Goal: Information Seeking & Learning: Check status

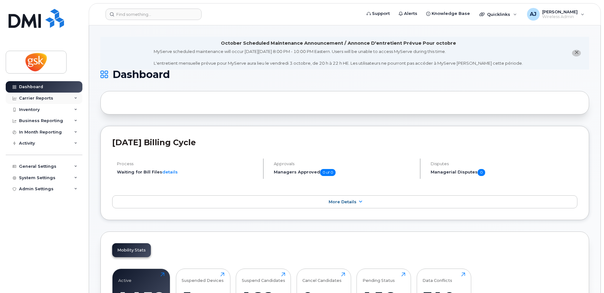
click at [40, 97] on div "Carrier Reports" at bounding box center [36, 98] width 34 height 5
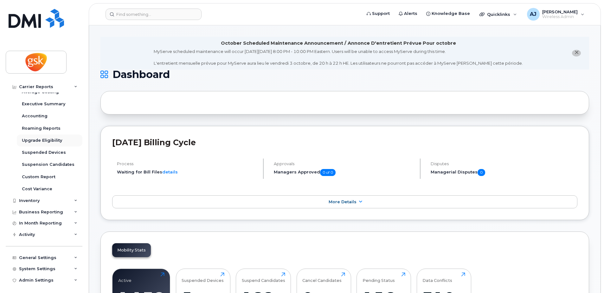
scroll to position [69, 0]
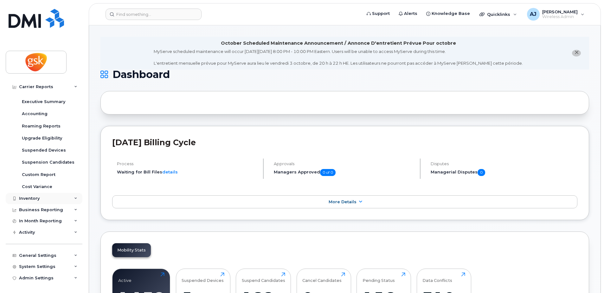
click at [34, 199] on div "Inventory" at bounding box center [29, 198] width 21 height 5
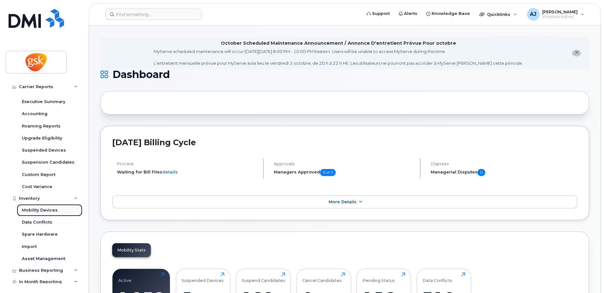
click at [39, 213] on div "Mobility Devices" at bounding box center [40, 210] width 36 height 6
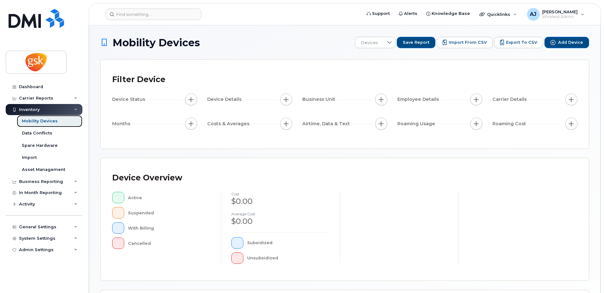
scroll to position [143, 0]
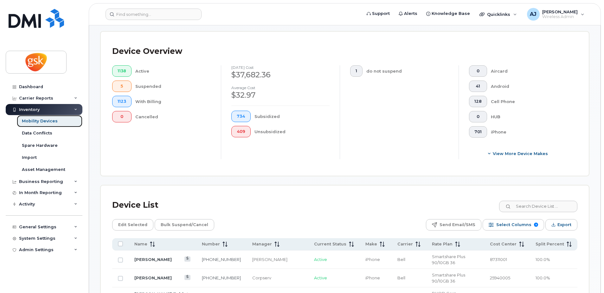
scroll to position [175, 0]
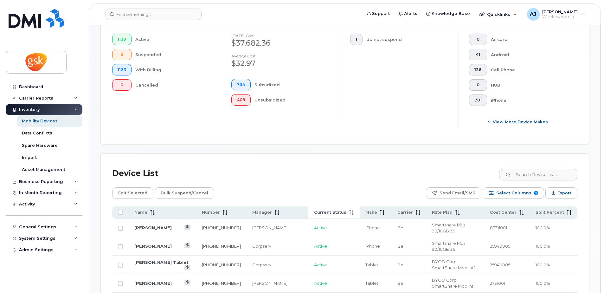
click at [323, 213] on span "Current Status" at bounding box center [330, 213] width 32 height 6
click at [327, 213] on span "Current Status" at bounding box center [330, 213] width 32 height 6
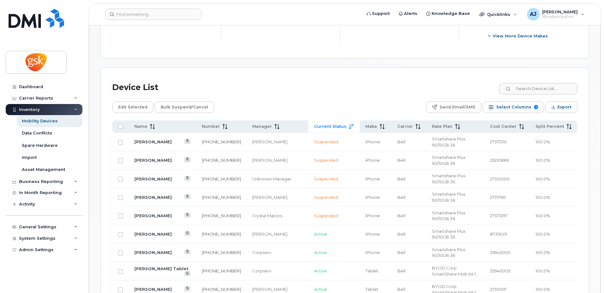
scroll to position [270, 0]
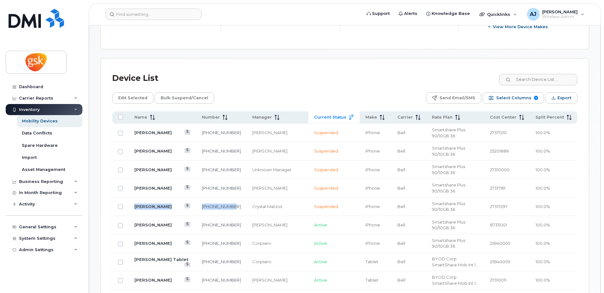
drag, startPoint x: 241, startPoint y: 180, endPoint x: 133, endPoint y: 179, distance: 107.1
click at [133, 197] on tr "Lisa Mcmahon 613-295-9276 Crystal Matzos Suspended iPhone Bell Smartshare Plus …" at bounding box center [344, 206] width 465 height 18
copy tr "Lisa Mcmahon 613-295-9276"
click at [173, 197] on td "Lisa Mcmahon" at bounding box center [163, 206] width 68 height 18
drag, startPoint x: 173, startPoint y: 181, endPoint x: 134, endPoint y: 180, distance: 38.7
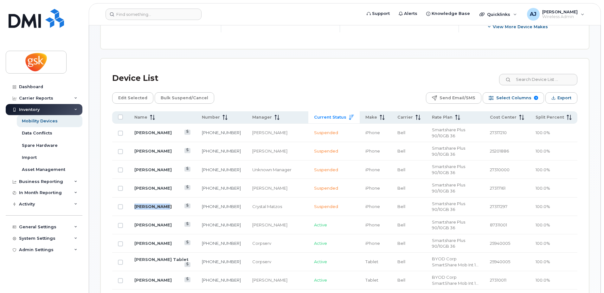
click at [134, 197] on td "Lisa Mcmahon" at bounding box center [163, 206] width 68 height 18
copy link "Lisa Mcmahon"
drag, startPoint x: 240, startPoint y: 129, endPoint x: 135, endPoint y: 130, distance: 104.6
click at [135, 130] on tr "David Hodgkinson 250-631-3731 Rick Welter Suspended iPhone Bell Smartshare Plus…" at bounding box center [344, 133] width 465 height 18
copy tr "David Hodgkinson 250-631-3731"
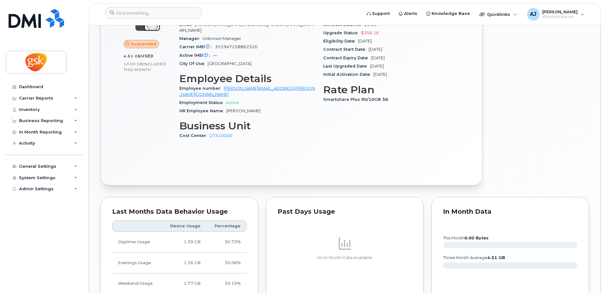
scroll to position [164, 0]
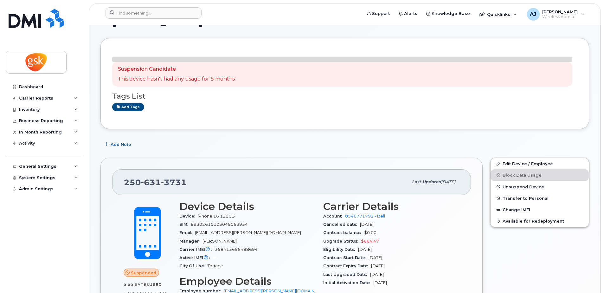
scroll to position [47, 0]
